Goal: Transaction & Acquisition: Subscribe to service/newsletter

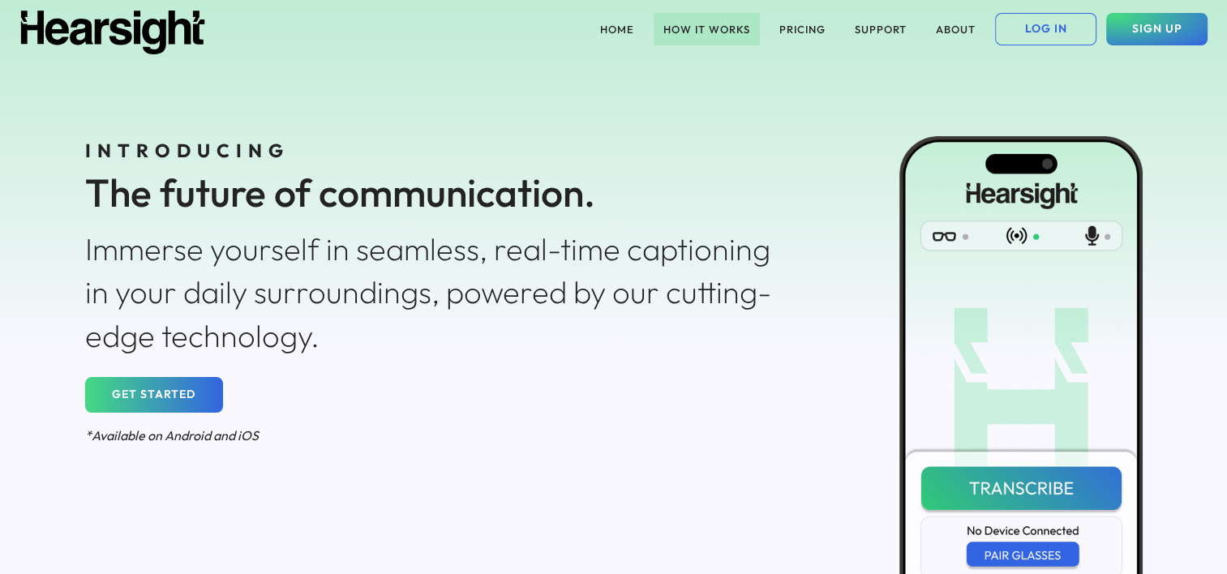
click at [735, 28] on button "HOW IT WORKS" at bounding box center [707, 29] width 106 height 32
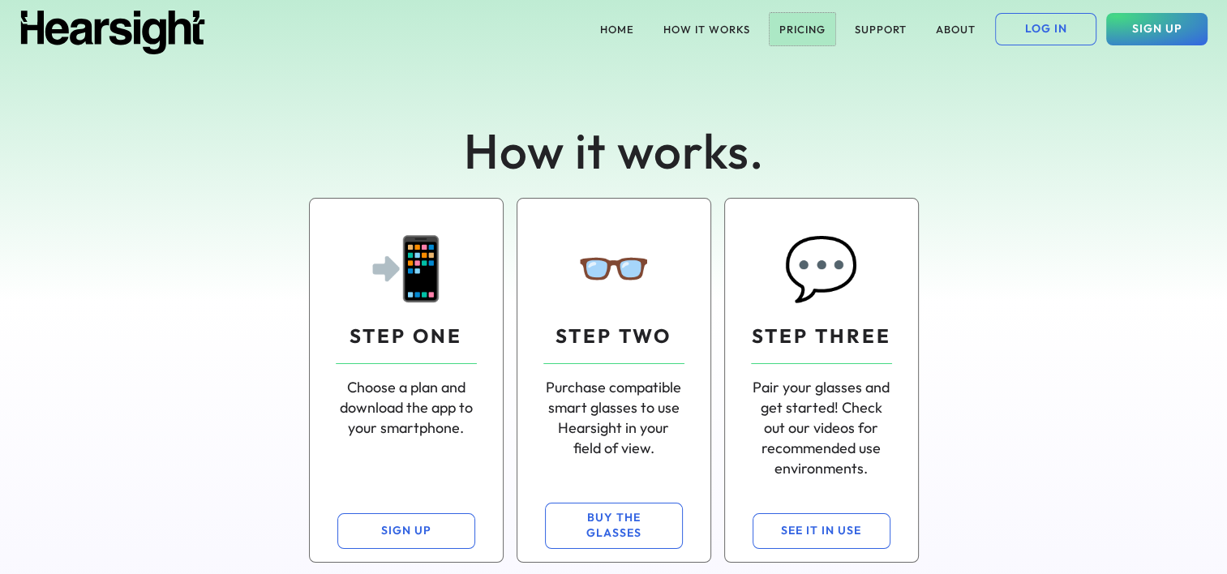
click at [800, 22] on button "PRICING" at bounding box center [803, 29] width 66 height 32
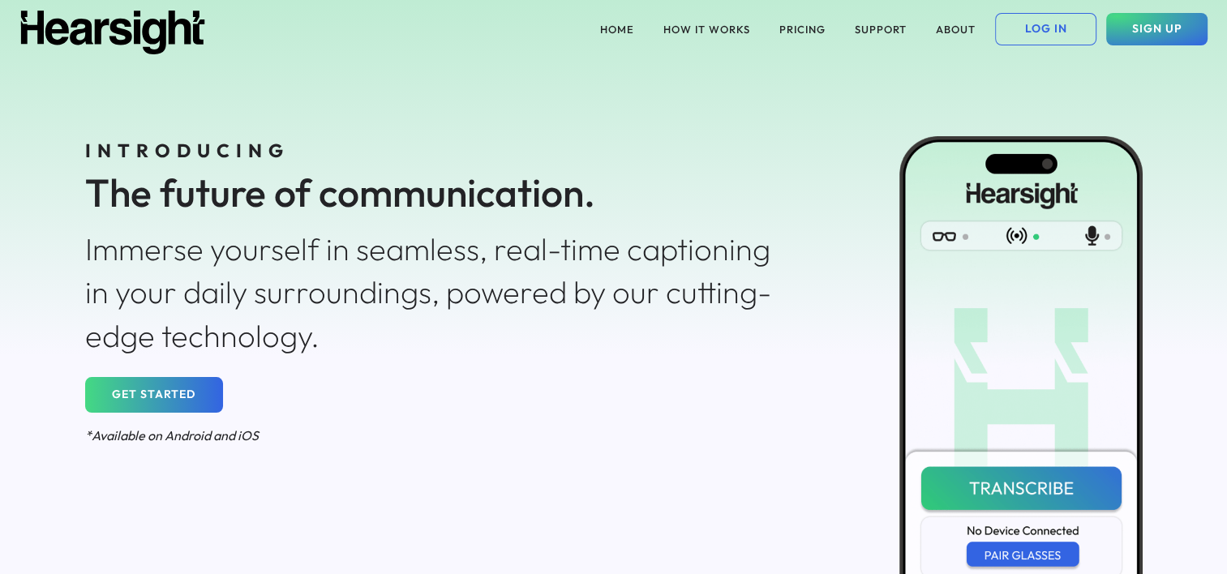
click at [208, 385] on button "GET STARTED" at bounding box center [154, 395] width 138 height 36
